Goal: Find specific page/section: Find specific page/section

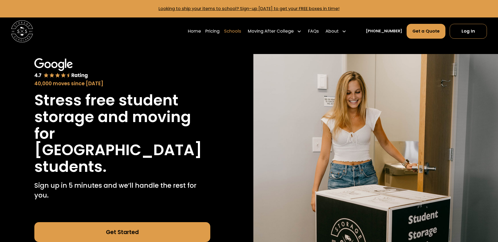
click at [236, 30] on link "Schools" at bounding box center [232, 31] width 17 height 15
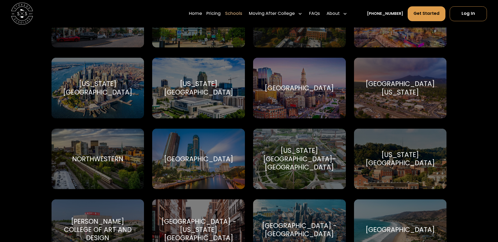
scroll to position [1492, 0]
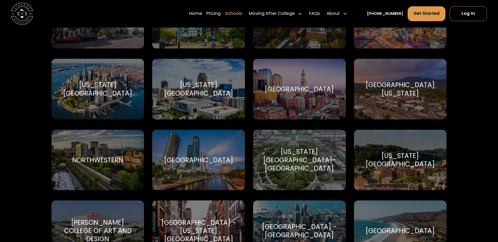
click at [300, 86] on div "[GEOGRAPHIC_DATA]" at bounding box center [299, 89] width 69 height 8
click at [297, 90] on div "[GEOGRAPHIC_DATA]" at bounding box center [299, 89] width 69 height 8
click at [277, 101] on div "[GEOGRAPHIC_DATA]" at bounding box center [299, 89] width 93 height 60
